Goal: Entertainment & Leisure: Consume media (video, audio)

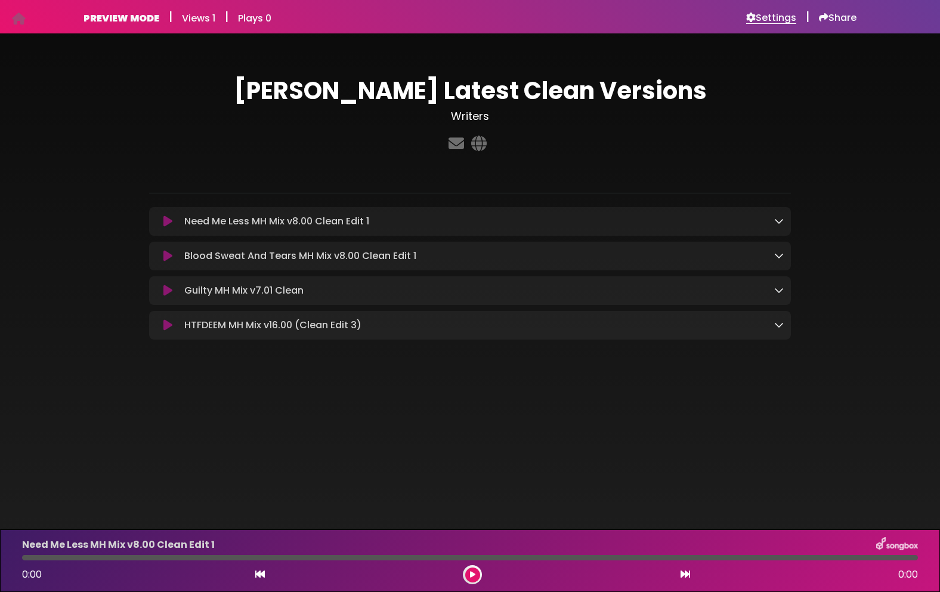
click at [777, 17] on h6 "Settings" at bounding box center [771, 18] width 50 height 12
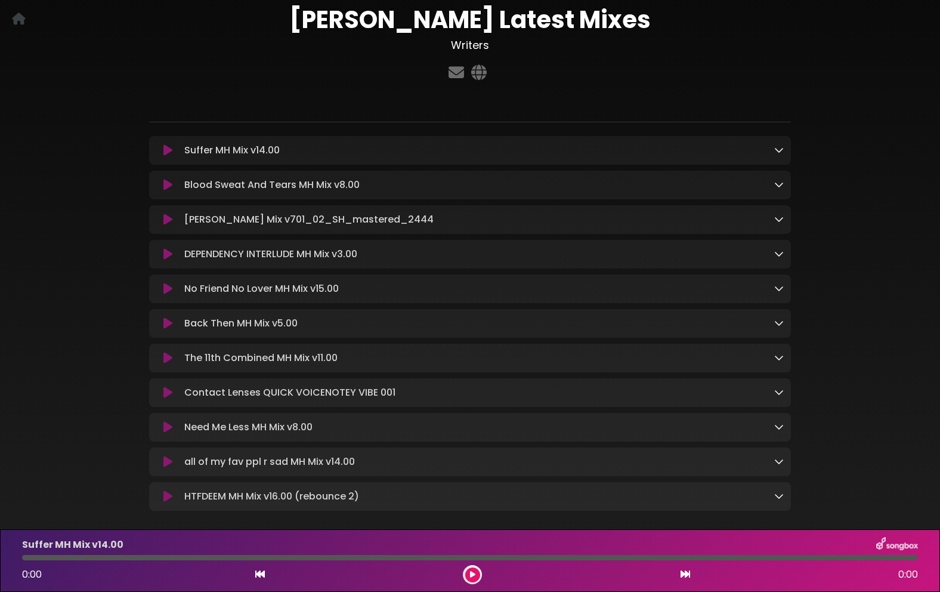
scroll to position [86, 0]
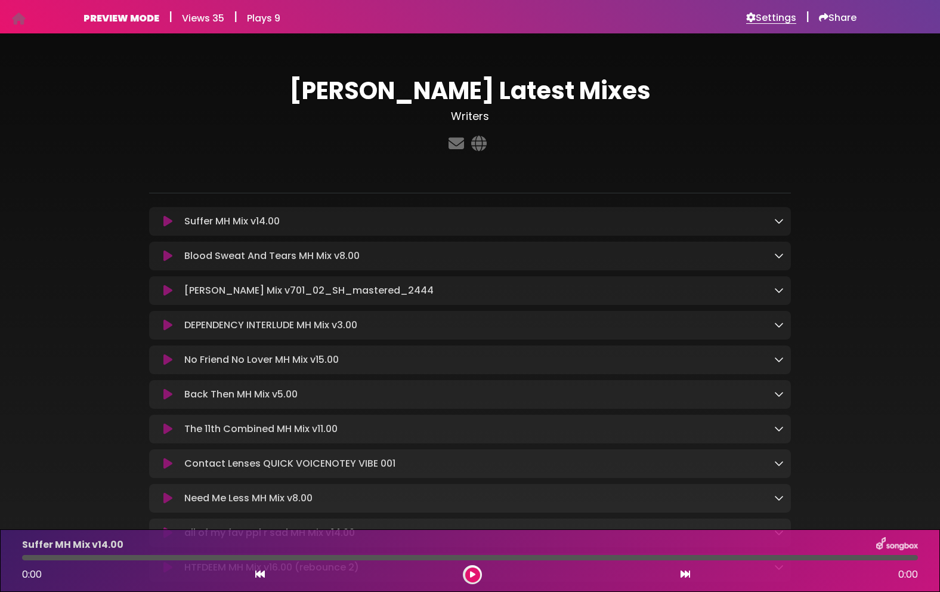
click at [753, 21] on h6 "Settings" at bounding box center [771, 18] width 50 height 12
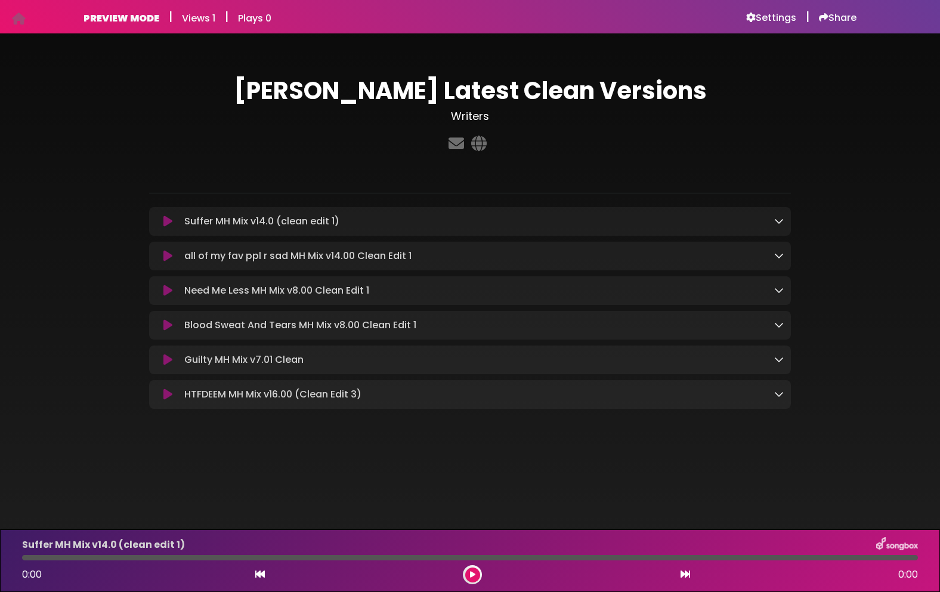
drag, startPoint x: 166, startPoint y: 257, endPoint x: 173, endPoint y: 265, distance: 10.6
click at [166, 257] on icon at bounding box center [167, 256] width 9 height 12
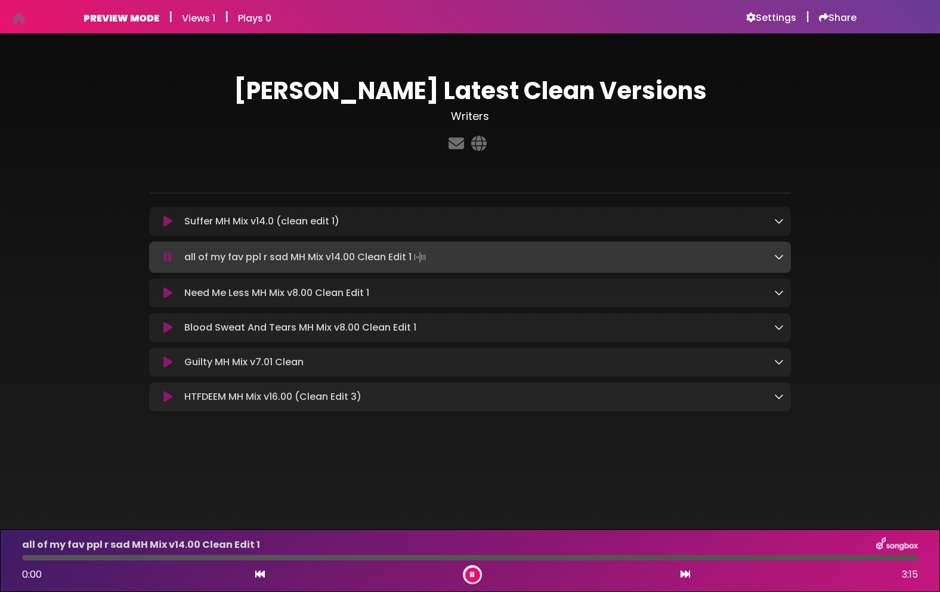
click at [604, 555] on div at bounding box center [470, 557] width 896 height 5
click at [632, 555] on div at bounding box center [470, 557] width 896 height 5
click at [683, 555] on div at bounding box center [470, 557] width 896 height 5
drag, startPoint x: 711, startPoint y: 558, endPoint x: 740, endPoint y: 560, distance: 28.7
click at [711, 558] on div at bounding box center [470, 557] width 896 height 5
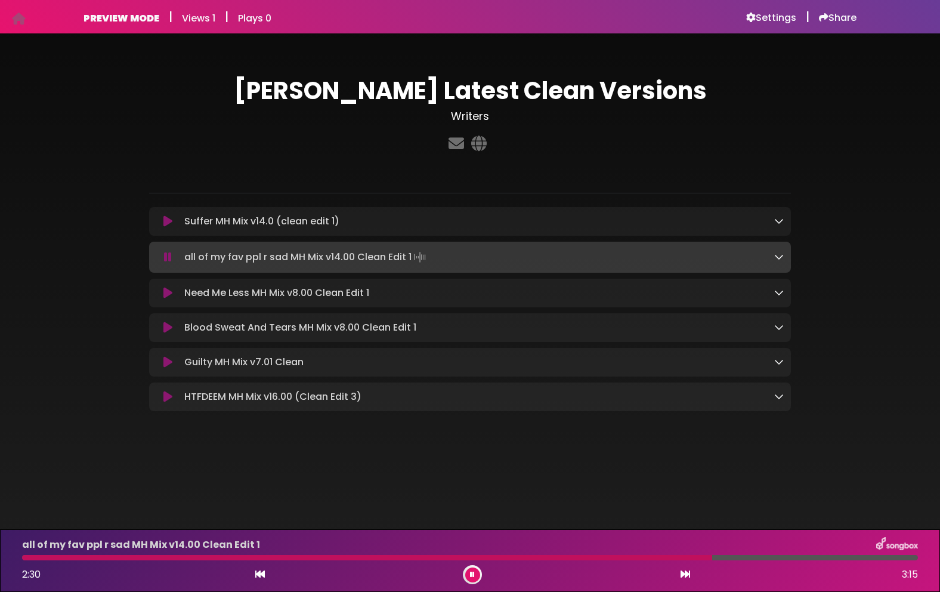
click at [760, 559] on div at bounding box center [470, 557] width 896 height 5
click at [734, 558] on div at bounding box center [470, 557] width 896 height 5
drag, startPoint x: 750, startPoint y: 557, endPoint x: 726, endPoint y: 557, distance: 23.9
click at [750, 556] on div at bounding box center [470, 557] width 896 height 5
click at [619, 556] on div at bounding box center [470, 557] width 896 height 5
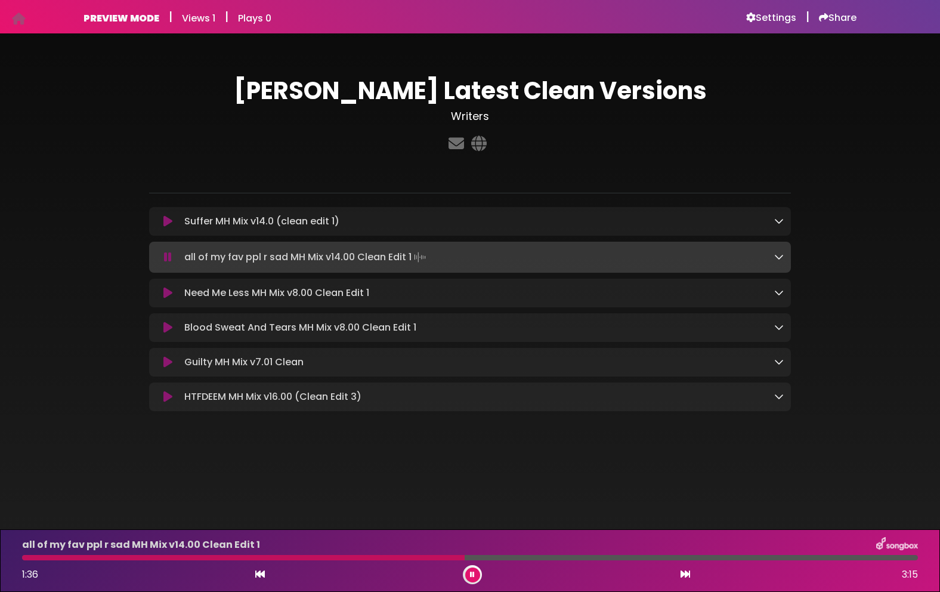
click at [465, 555] on div at bounding box center [470, 557] width 896 height 5
click at [466, 555] on div at bounding box center [470, 557] width 896 height 5
click at [475, 579] on button at bounding box center [472, 574] width 15 height 15
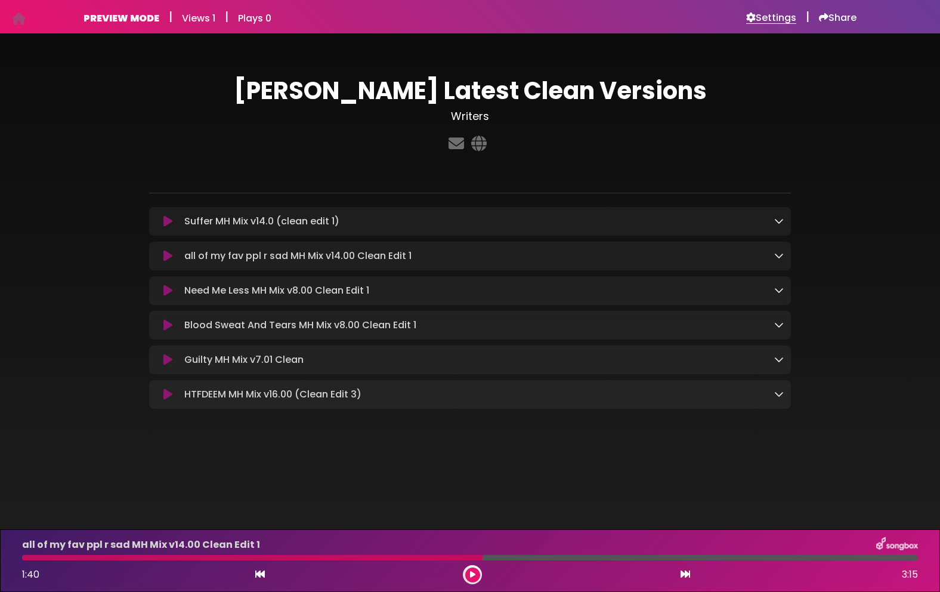
click at [760, 21] on h6 "Settings" at bounding box center [771, 18] width 50 height 12
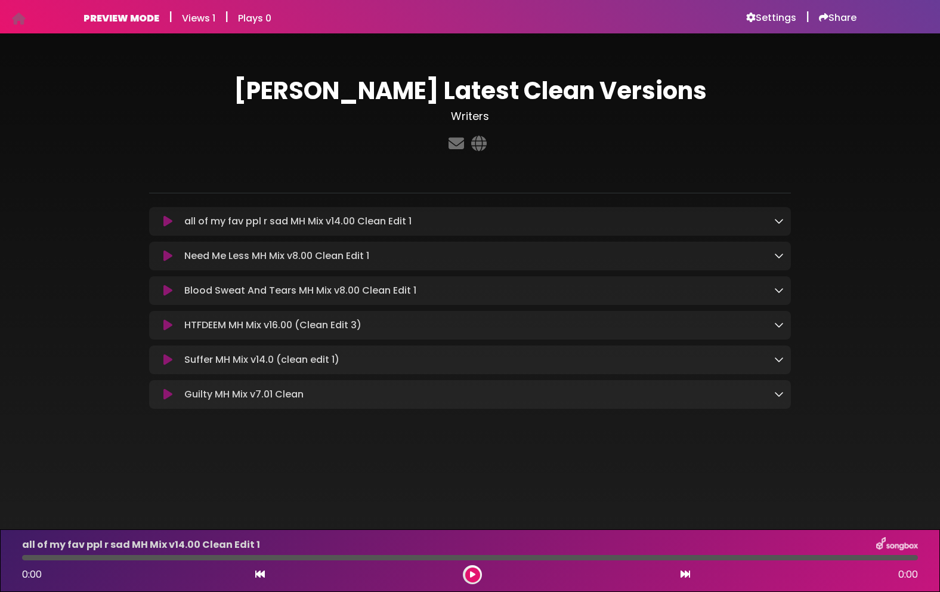
click at [170, 219] on icon at bounding box center [167, 221] width 9 height 12
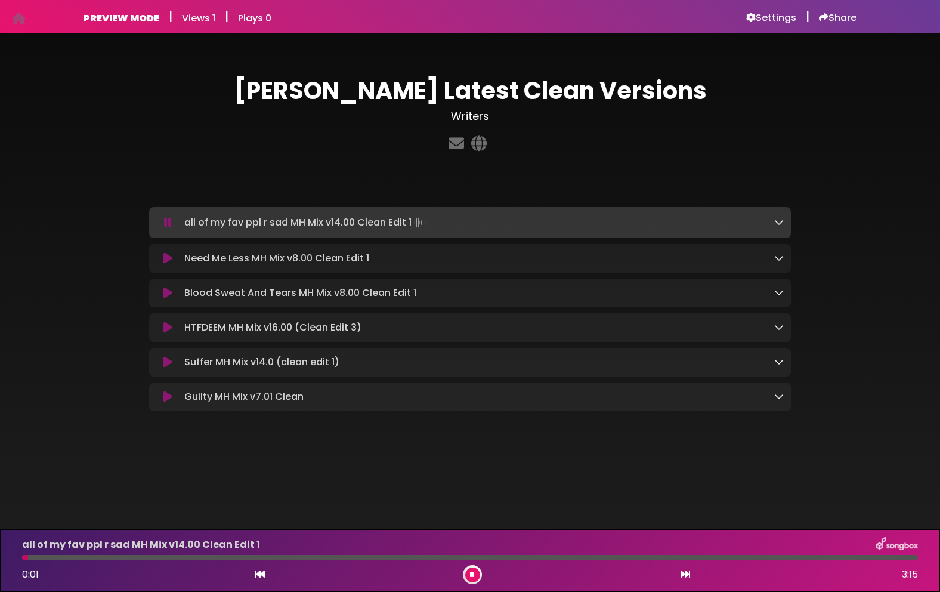
drag, startPoint x: 497, startPoint y: 559, endPoint x: 511, endPoint y: 558, distance: 13.1
click at [499, 558] on div at bounding box center [470, 557] width 896 height 5
click at [621, 558] on div at bounding box center [470, 557] width 896 height 5
click at [771, 560] on div "all of my fav ppl r sad MH Mix v14.00 Clean Edit 1 2:11 3:15" at bounding box center [470, 560] width 910 height 47
click at [808, 556] on div at bounding box center [470, 557] width 896 height 5
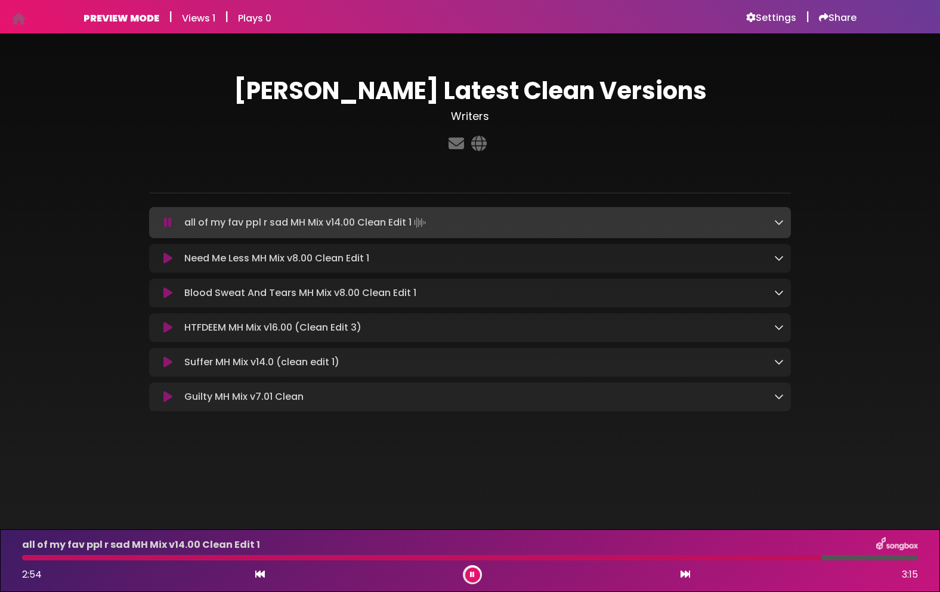
click at [821, 557] on div at bounding box center [470, 557] width 896 height 5
click at [795, 559] on div at bounding box center [423, 557] width 802 height 5
click at [754, 558] on div at bounding box center [409, 557] width 774 height 5
drag, startPoint x: 750, startPoint y: 556, endPoint x: 712, endPoint y: 556, distance: 37.6
click at [746, 558] on div at bounding box center [394, 557] width 744 height 5
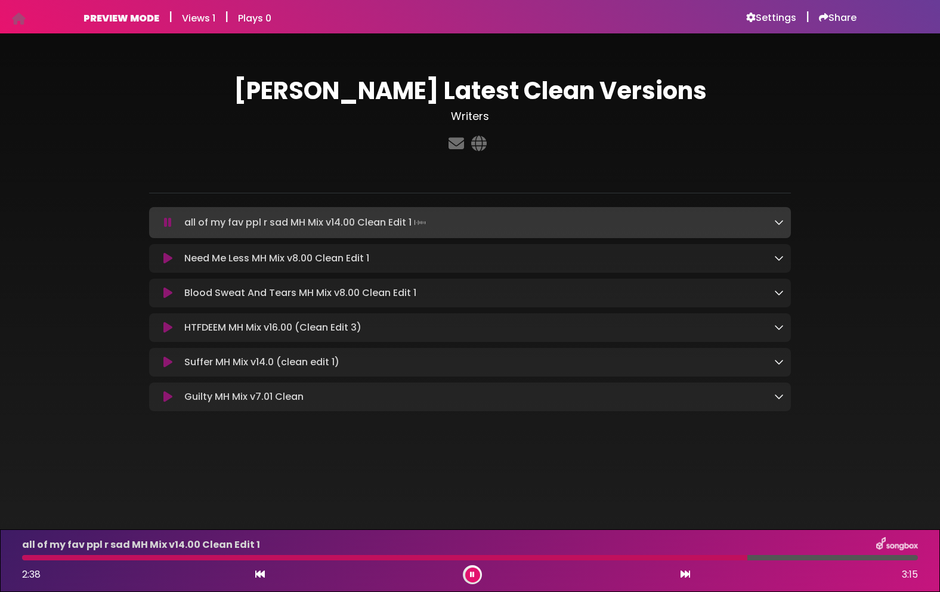
click at [643, 554] on div "all of my fav ppl r sad MH Mix v14.00 Clean Edit 1 2:38 3:15" at bounding box center [470, 560] width 910 height 47
click at [505, 559] on div at bounding box center [470, 557] width 896 height 5
click at [480, 558] on div at bounding box center [268, 557] width 492 height 5
drag, startPoint x: 468, startPoint y: 559, endPoint x: 459, endPoint y: 561, distance: 9.0
click at [467, 559] on div at bounding box center [253, 557] width 463 height 5
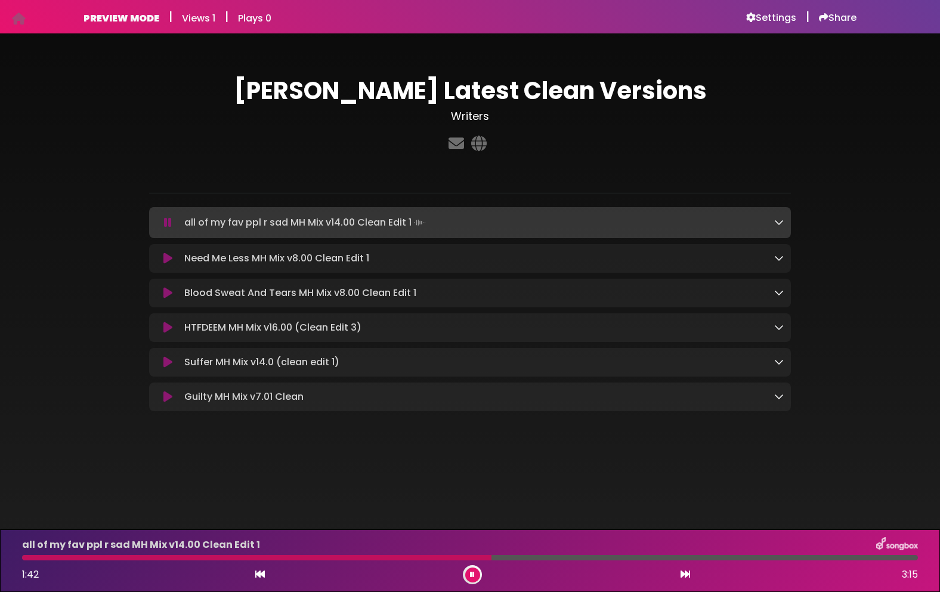
click at [471, 574] on icon at bounding box center [472, 574] width 5 height 7
